Goal: Information Seeking & Learning: Learn about a topic

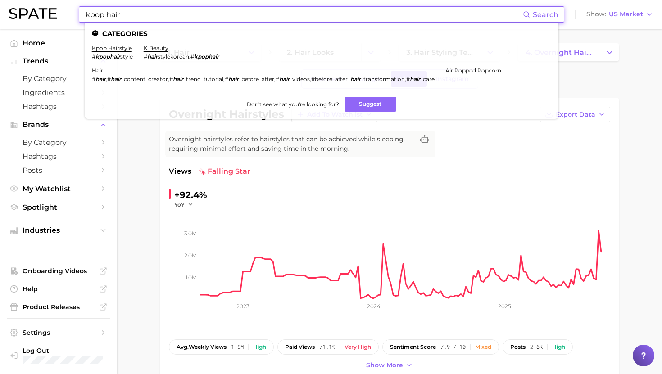
click at [239, 11] on input "kpop hair" at bounding box center [304, 14] width 438 height 15
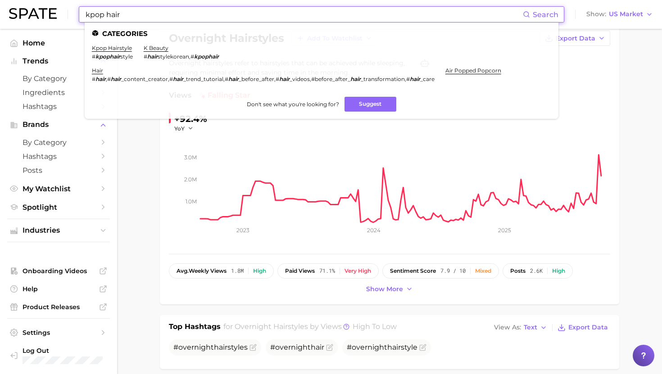
click at [239, 11] on input "kpop hair" at bounding box center [304, 14] width 438 height 15
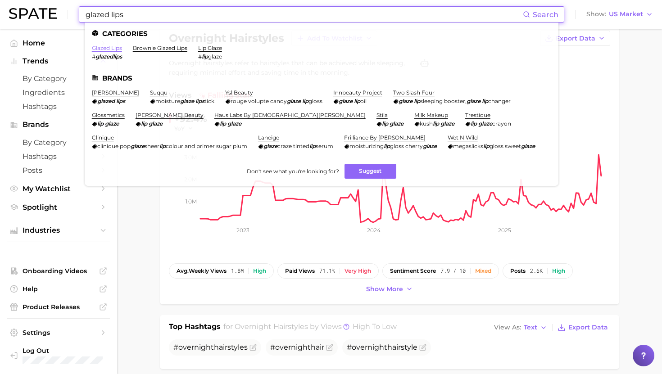
type input "glazed lips"
click at [112, 47] on link "glazed lips" at bounding box center [107, 48] width 30 height 7
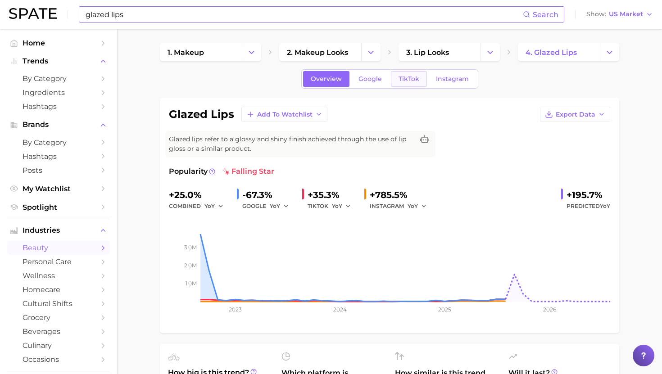
click at [411, 80] on span "TikTok" at bounding box center [408, 79] width 21 height 8
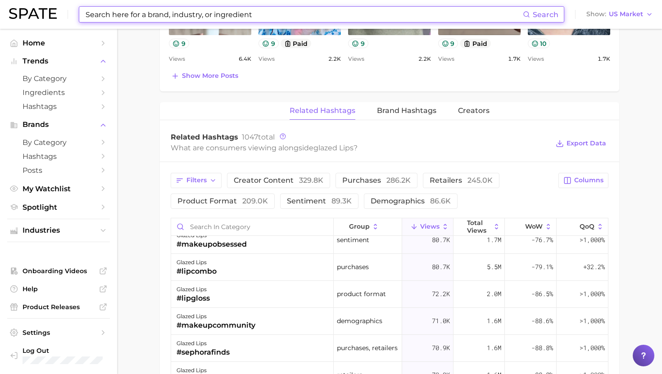
scroll to position [39, 0]
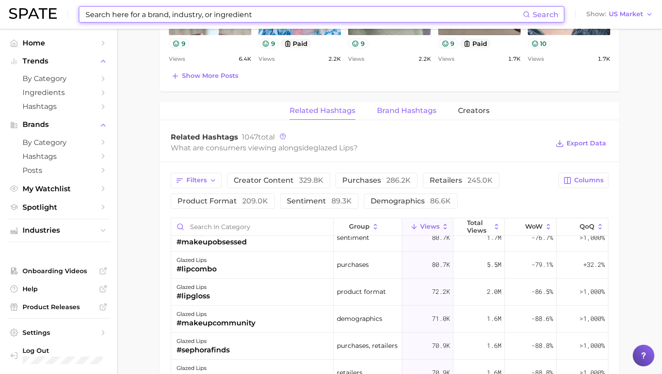
click at [392, 104] on button "Brand Hashtags" at bounding box center [406, 111] width 59 height 18
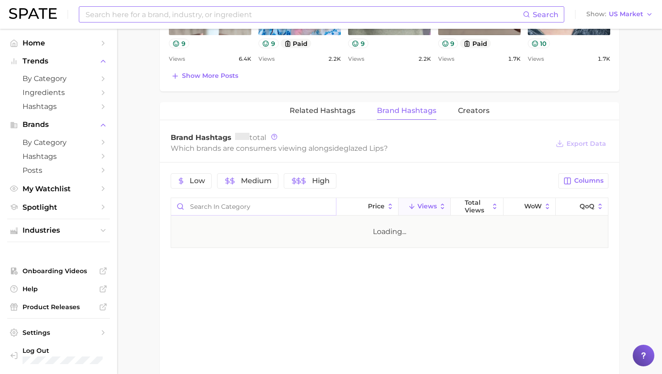
click at [231, 210] on input "Search in category" at bounding box center [253, 206] width 165 height 17
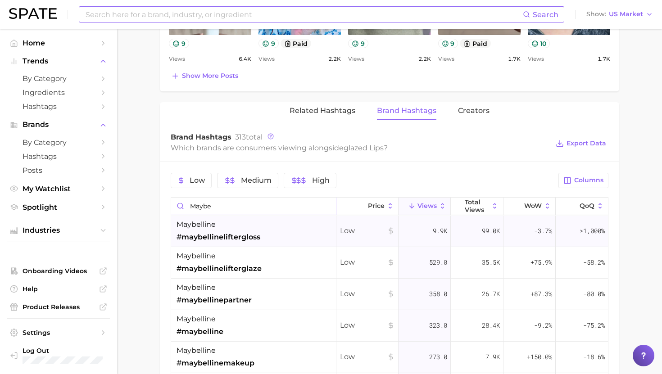
type input "maybe"
click at [235, 227] on div "maybelline #maybellineliftergloss" at bounding box center [218, 230] width 84 height 23
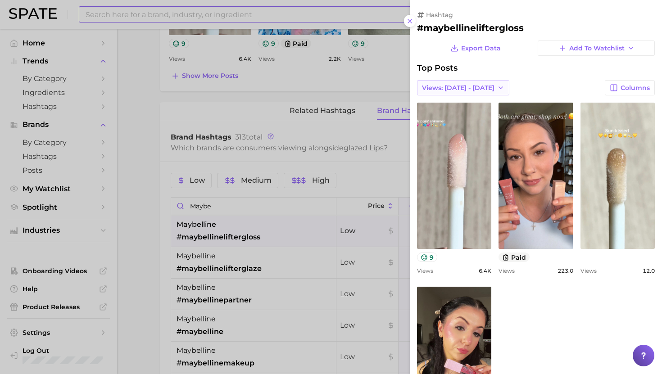
scroll to position [0, 0]
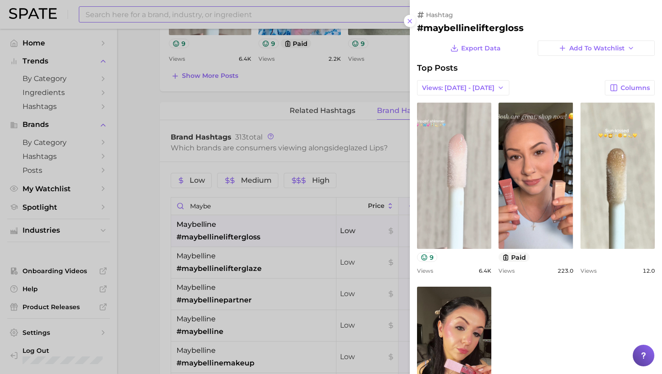
click at [470, 162] on link "view post on TikTok" at bounding box center [454, 176] width 74 height 146
